Goal: Information Seeking & Learning: Learn about a topic

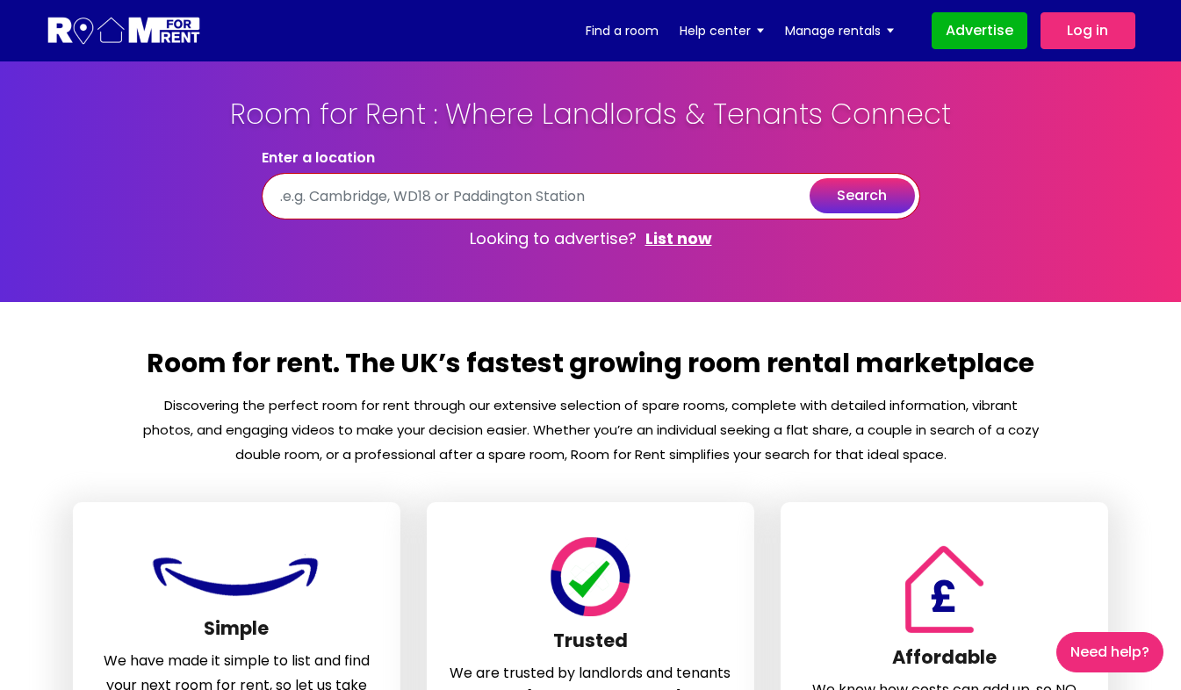
click at [676, 199] on input "text" at bounding box center [591, 196] width 659 height 47
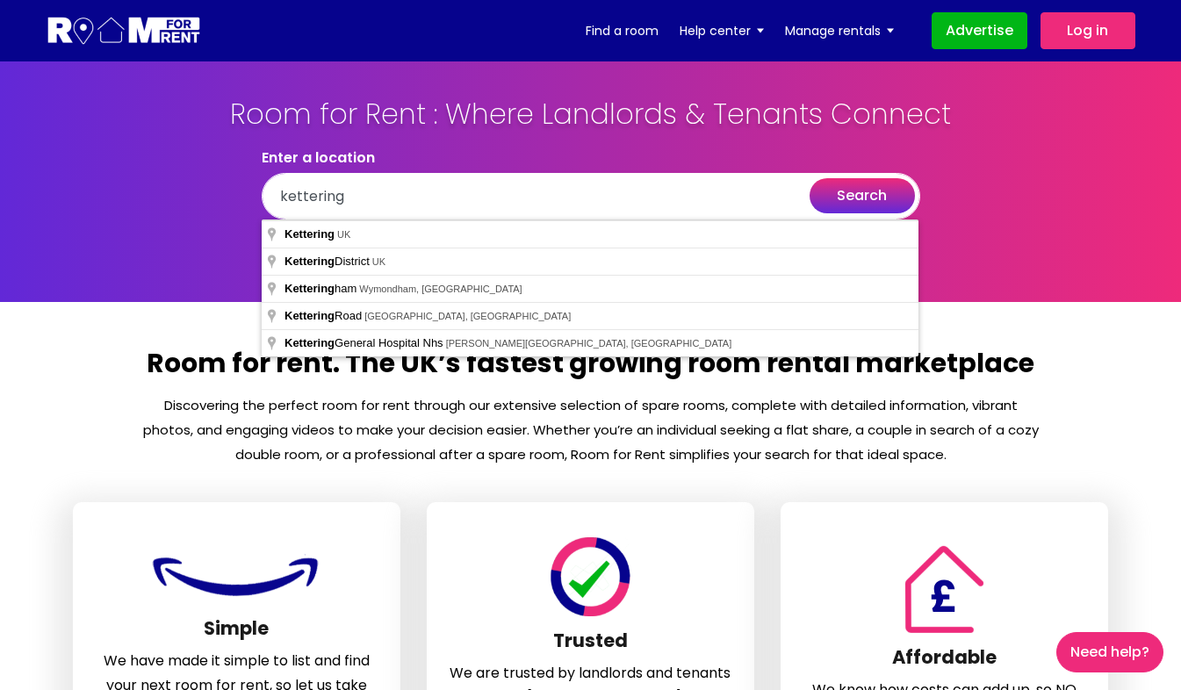
type input "Kettering, [GEOGRAPHIC_DATA]"
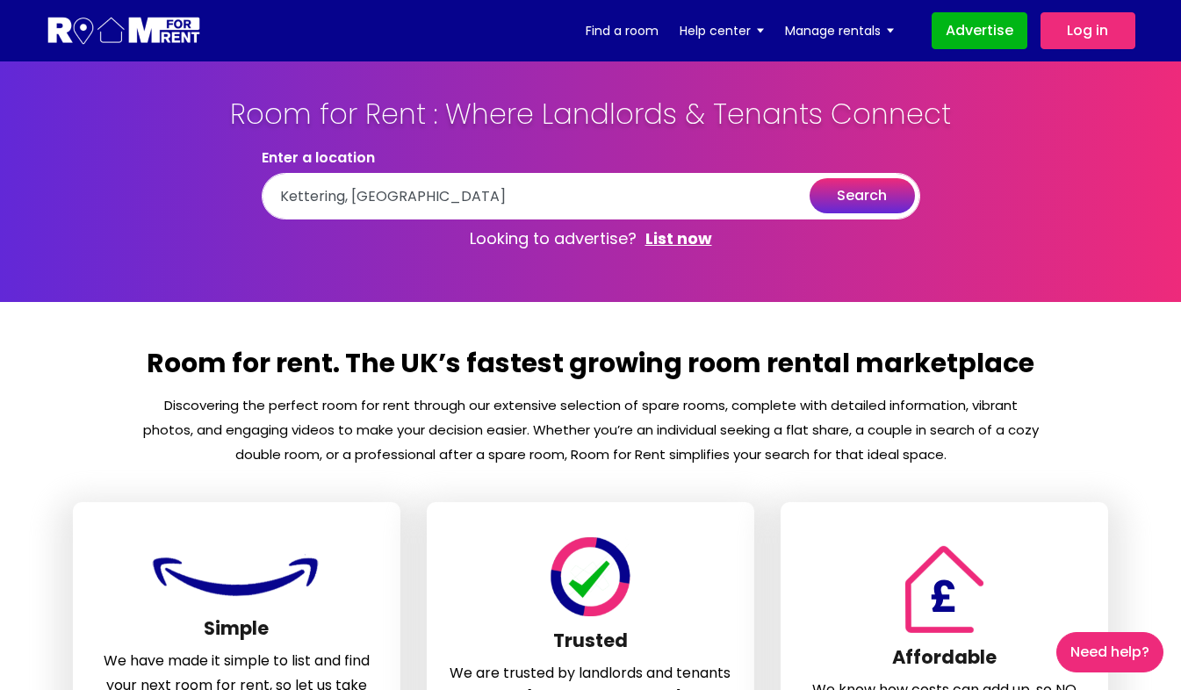
click at [832, 189] on button "search" at bounding box center [862, 195] width 105 height 35
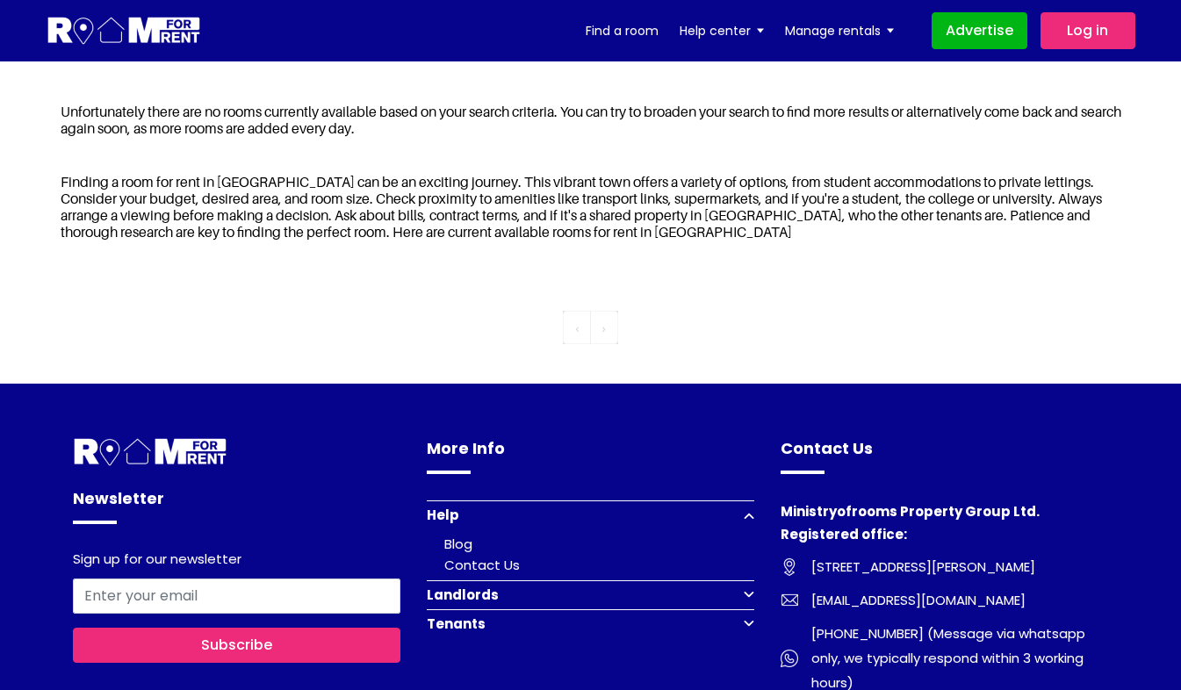
scroll to position [789, 0]
